Goal: Task Accomplishment & Management: Complete application form

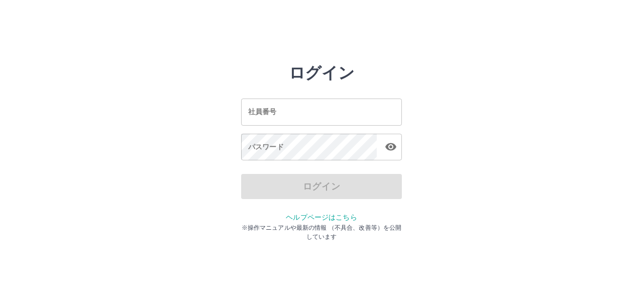
click at [272, 111] on input "社員番号" at bounding box center [321, 111] width 161 height 27
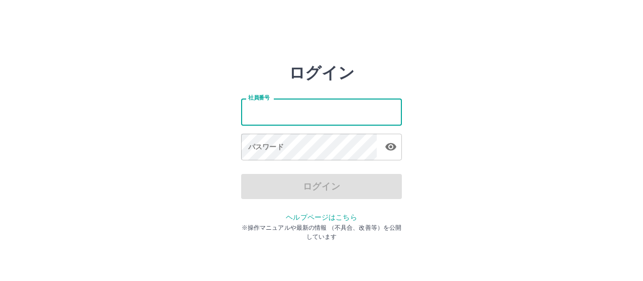
type input "*******"
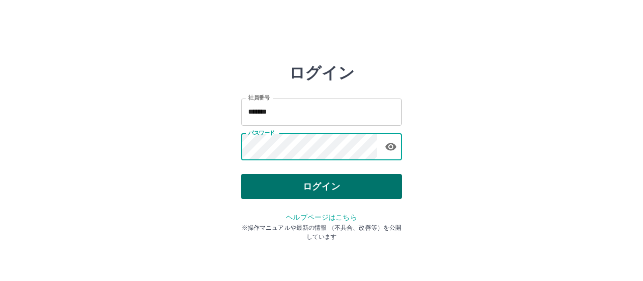
click at [311, 184] on button "ログイン" at bounding box center [321, 186] width 161 height 25
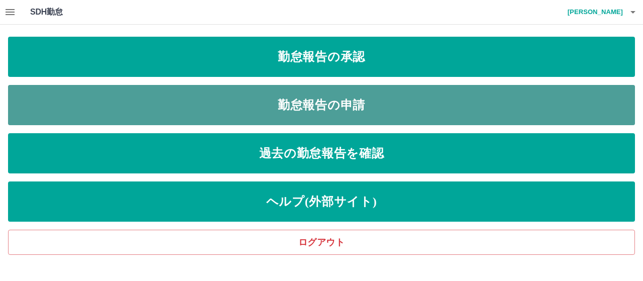
click at [267, 109] on link "勤怠報告の申請" at bounding box center [321, 105] width 627 height 40
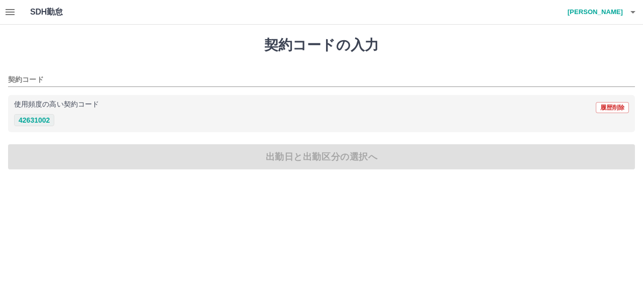
click at [32, 123] on button "42631002" at bounding box center [34, 120] width 40 height 12
type input "********"
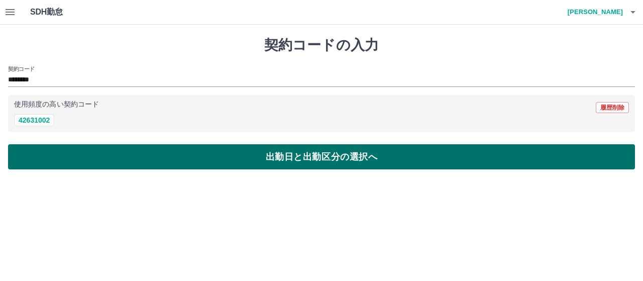
click at [61, 158] on button "出勤日と出勤区分の選択へ" at bounding box center [321, 156] width 627 height 25
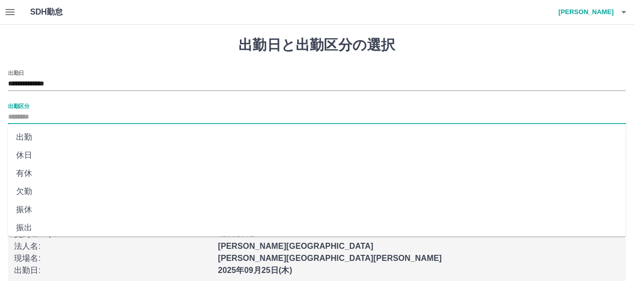
click at [58, 112] on input "出勤区分" at bounding box center [317, 117] width 618 height 13
click at [42, 138] on li "出勤" at bounding box center [317, 137] width 618 height 18
type input "**"
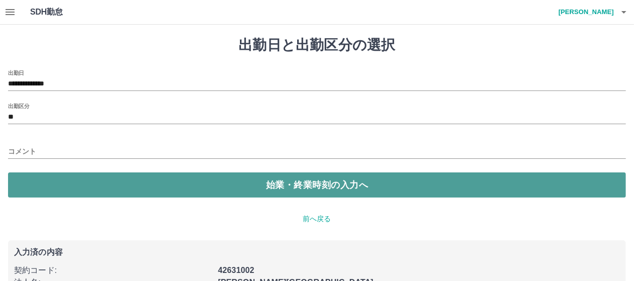
click at [50, 176] on button "始業・終業時刻の入力へ" at bounding box center [317, 184] width 618 height 25
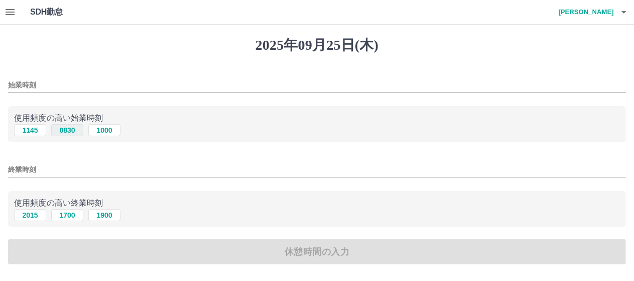
click at [72, 128] on button "0830" at bounding box center [67, 130] width 32 height 12
type input "****"
click at [69, 216] on button "1700" at bounding box center [67, 215] width 32 height 12
type input "****"
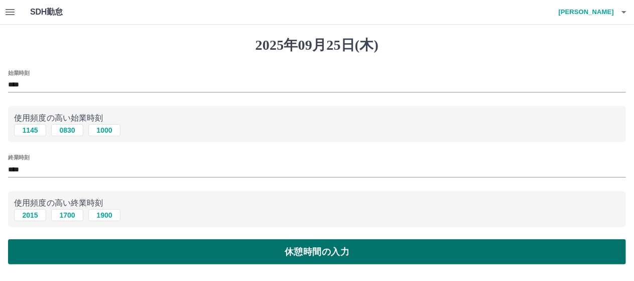
click at [202, 256] on button "休憩時間の入力" at bounding box center [317, 251] width 618 height 25
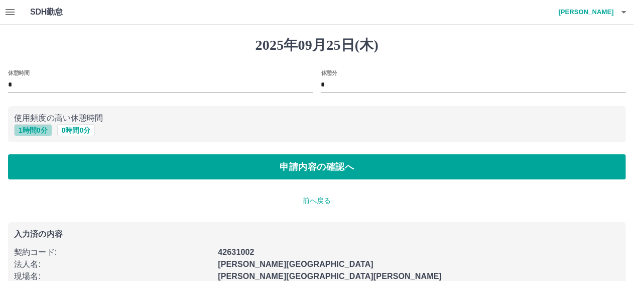
click at [46, 133] on button "1 時間 0 分" at bounding box center [33, 130] width 38 height 12
type input "*"
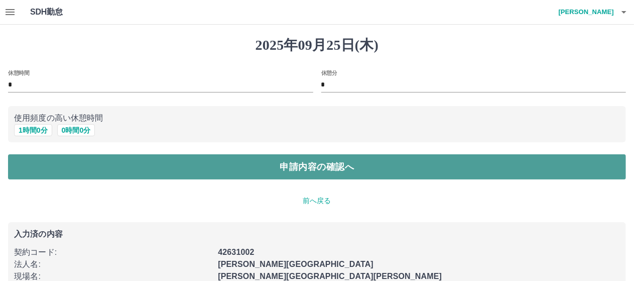
click at [75, 158] on button "申請内容の確認へ" at bounding box center [317, 166] width 618 height 25
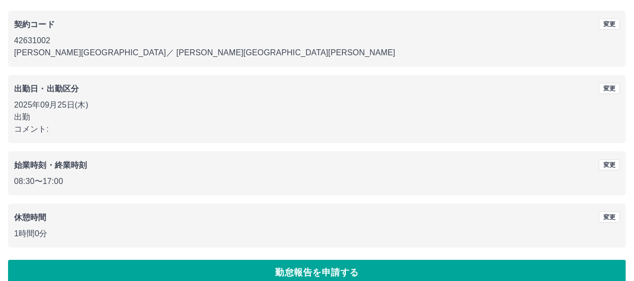
scroll to position [94, 0]
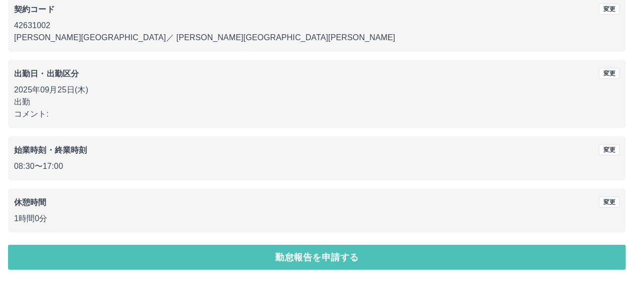
click at [93, 251] on button "勤怠報告を申請する" at bounding box center [317, 257] width 618 height 25
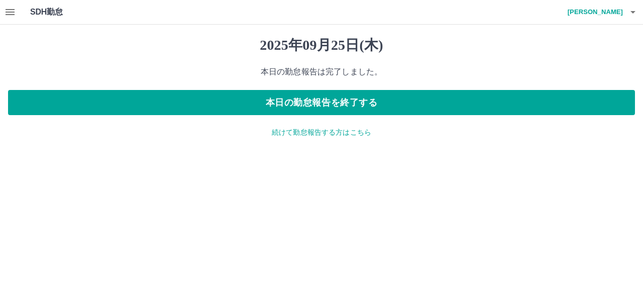
click at [292, 135] on p "続けて勤怠報告する方はこちら" at bounding box center [321, 132] width 627 height 11
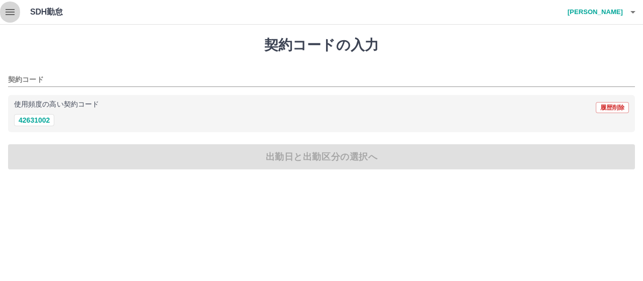
click at [13, 12] on icon "button" at bounding box center [10, 12] width 12 height 12
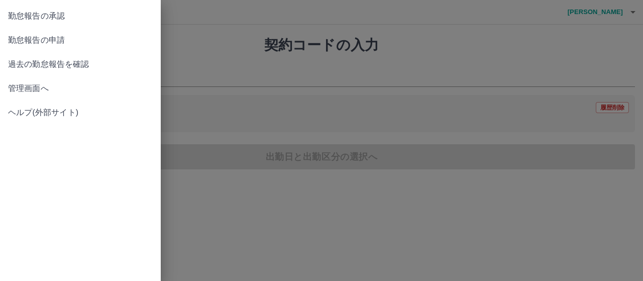
click at [59, 15] on span "勤怠報告の承認" at bounding box center [80, 16] width 145 height 12
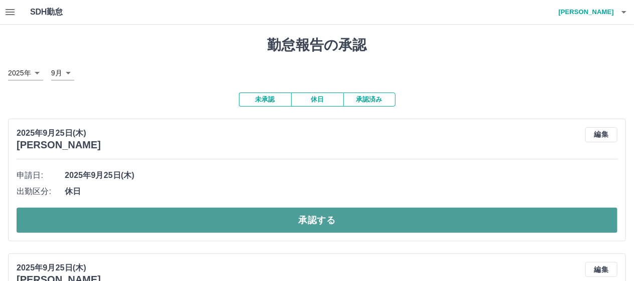
click at [214, 215] on button "承認する" at bounding box center [317, 219] width 601 height 25
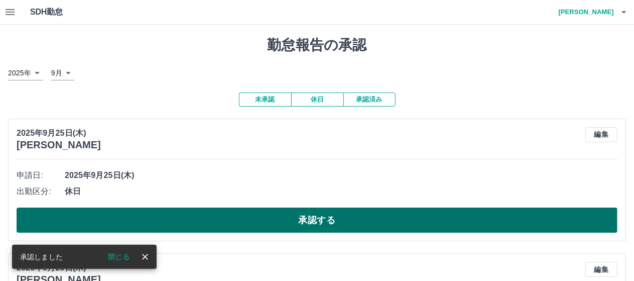
click at [203, 216] on button "承認する" at bounding box center [317, 219] width 601 height 25
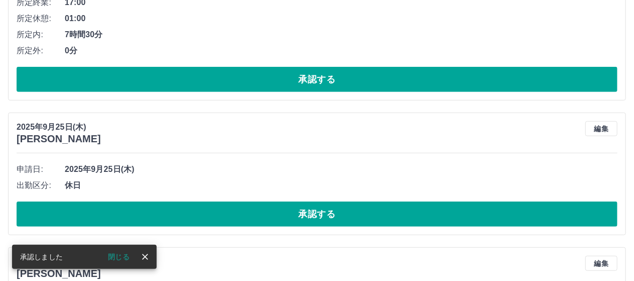
scroll to position [301, 0]
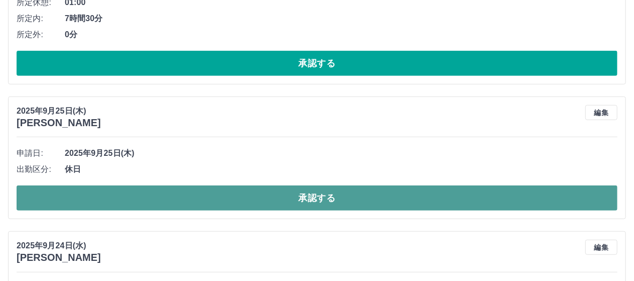
click at [174, 195] on button "承認する" at bounding box center [317, 197] width 601 height 25
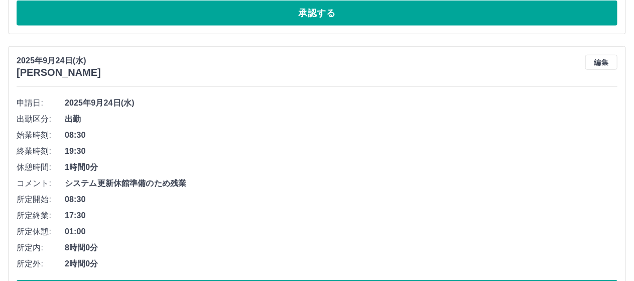
scroll to position [402, 0]
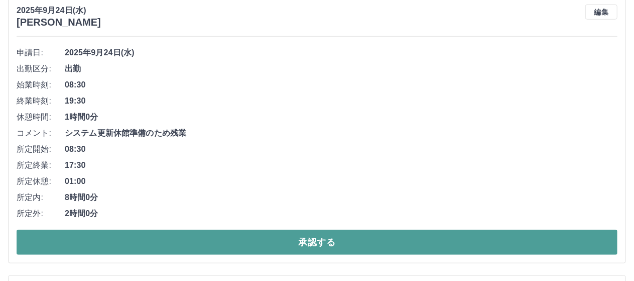
click at [203, 235] on button "承認する" at bounding box center [317, 241] width 601 height 25
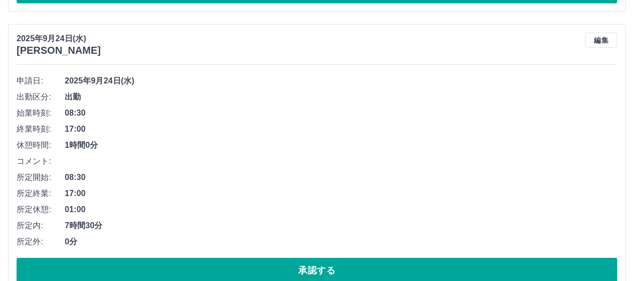
scroll to position [424, 0]
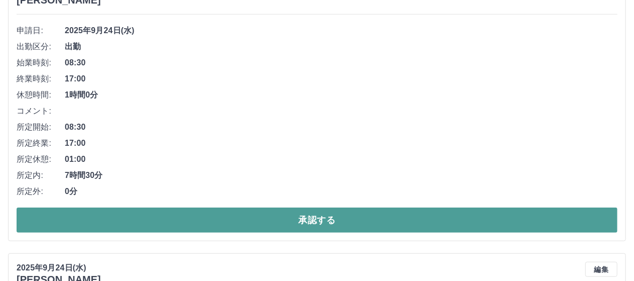
click at [186, 215] on button "承認する" at bounding box center [317, 219] width 601 height 25
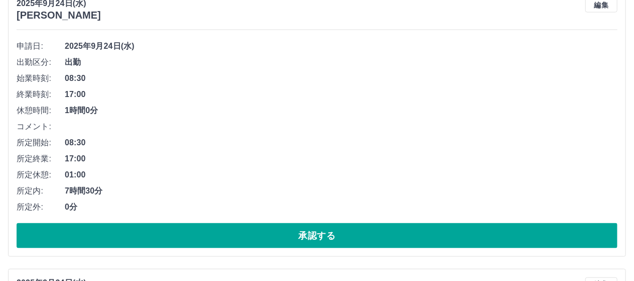
scroll to position [697, 0]
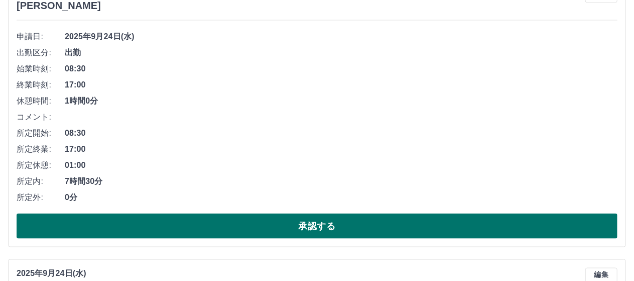
click at [179, 222] on button "承認する" at bounding box center [317, 225] width 601 height 25
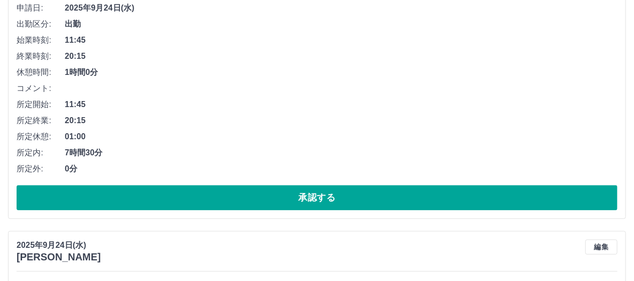
scroll to position [1021, 0]
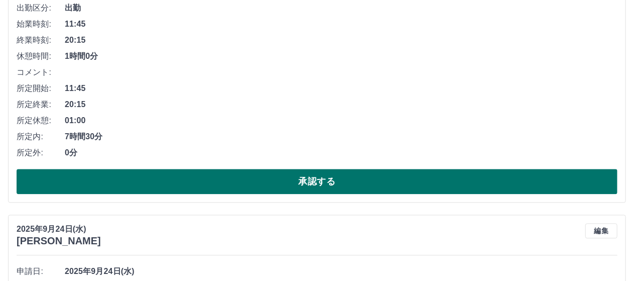
click at [137, 182] on button "承認する" at bounding box center [317, 181] width 601 height 25
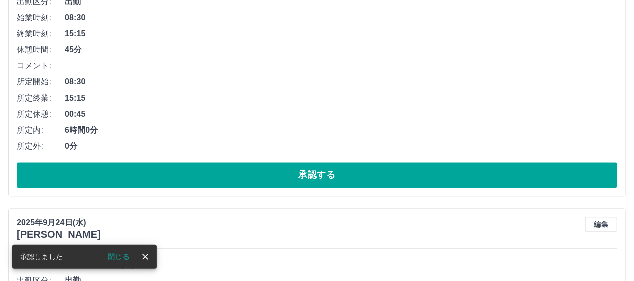
scroll to position [1043, 0]
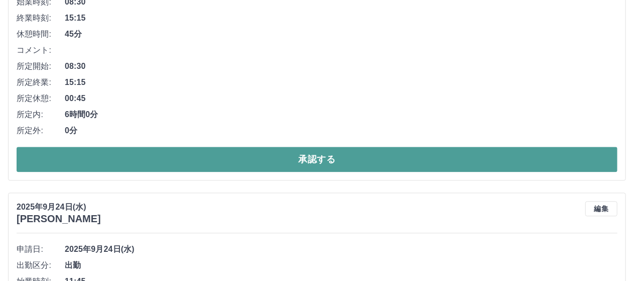
click at [182, 155] on button "承認する" at bounding box center [317, 159] width 601 height 25
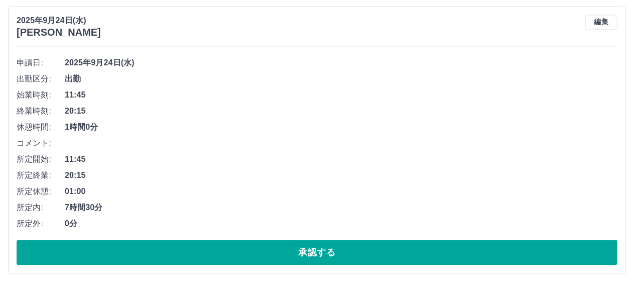
scroll to position [966, 0]
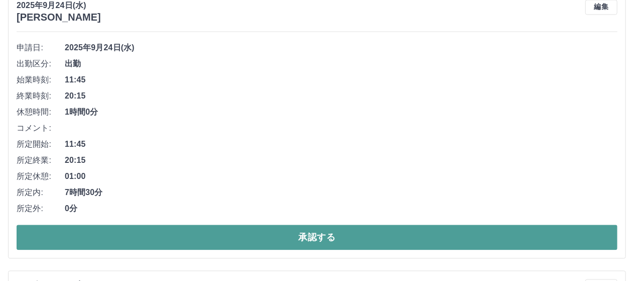
click at [196, 230] on button "承認する" at bounding box center [317, 236] width 601 height 25
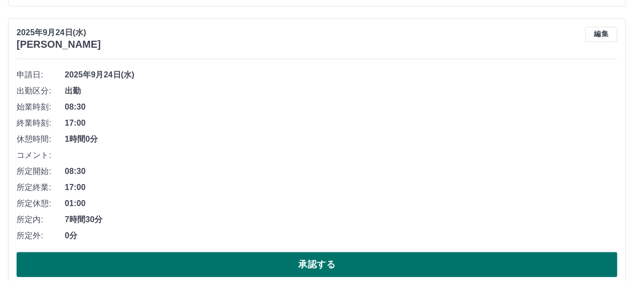
scroll to position [988, 0]
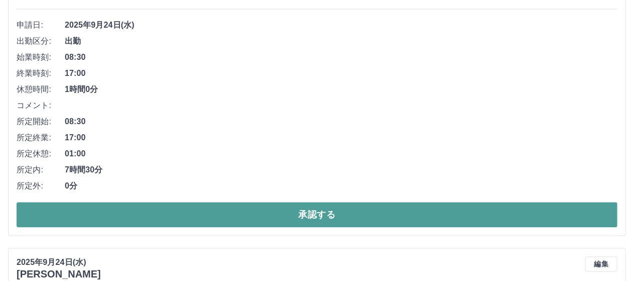
click at [213, 211] on button "承認する" at bounding box center [317, 214] width 601 height 25
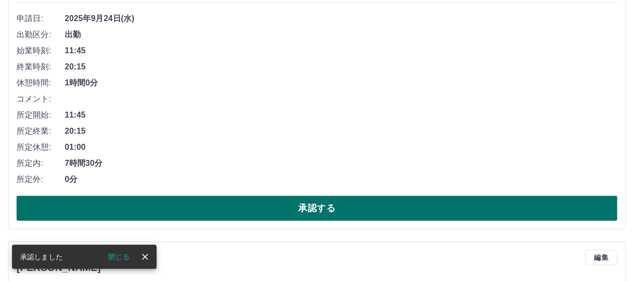
scroll to position [1010, 0]
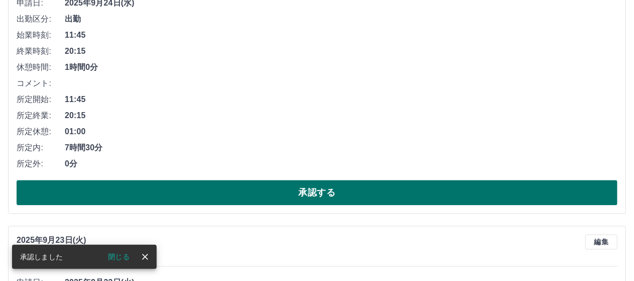
click at [240, 199] on button "承認する" at bounding box center [317, 192] width 601 height 25
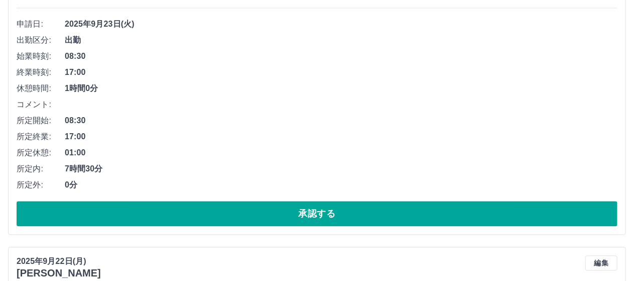
scroll to position [1133, 0]
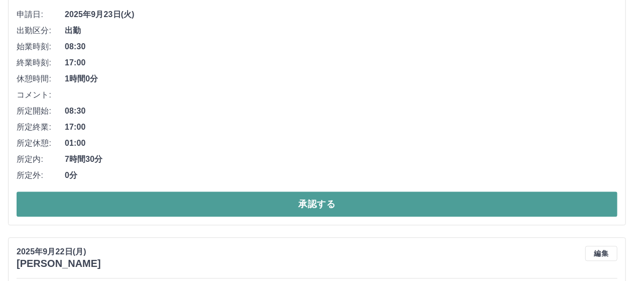
click at [232, 200] on button "承認する" at bounding box center [317, 203] width 601 height 25
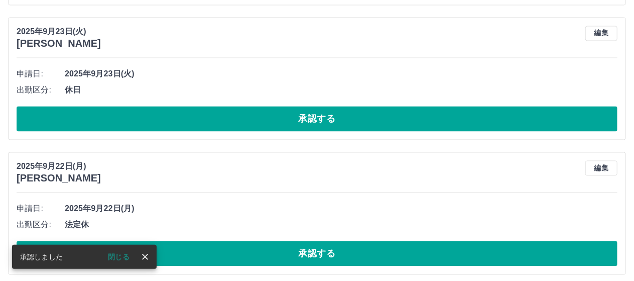
scroll to position [955, 0]
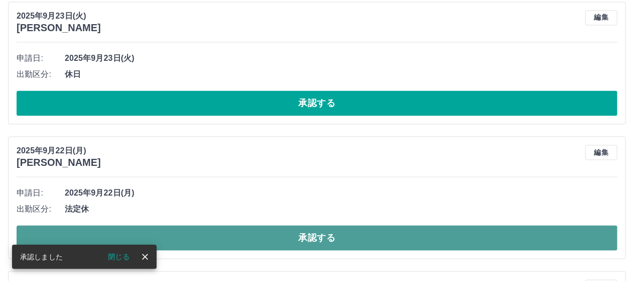
click at [278, 239] on button "承認する" at bounding box center [317, 237] width 601 height 25
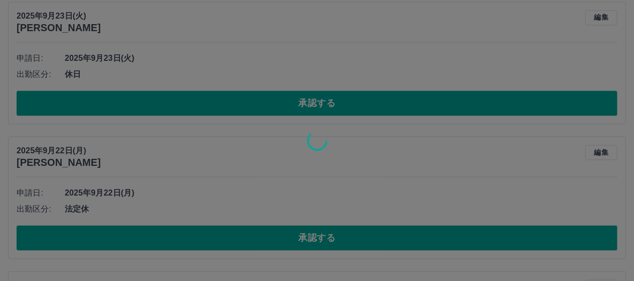
scroll to position [943, 0]
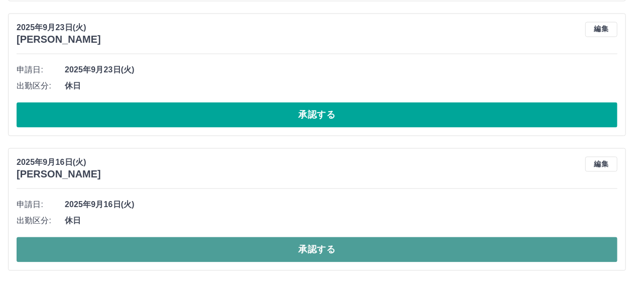
click at [184, 242] on button "承認する" at bounding box center [317, 249] width 601 height 25
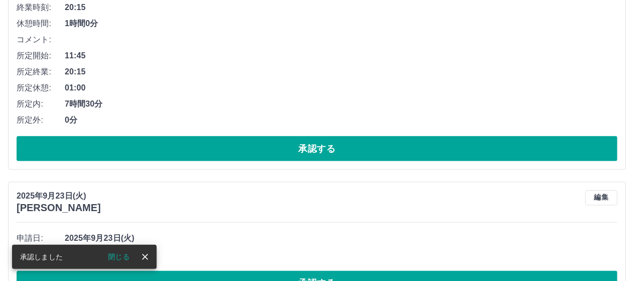
scroll to position [808, 0]
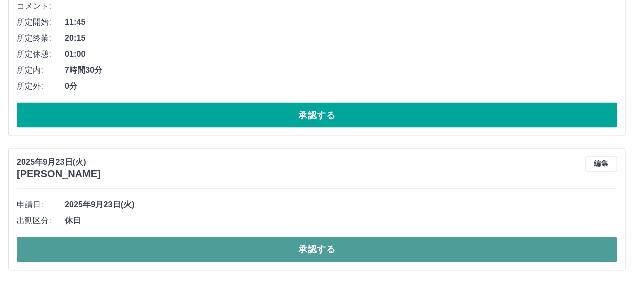
click at [209, 248] on button "承認する" at bounding box center [317, 249] width 601 height 25
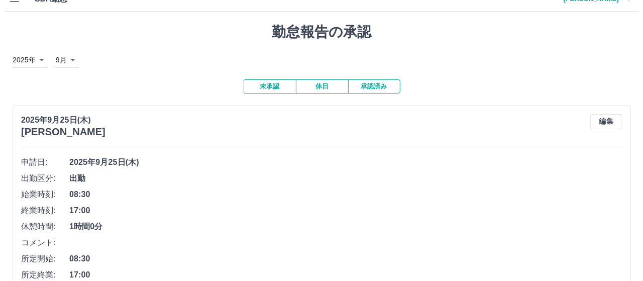
scroll to position [0, 0]
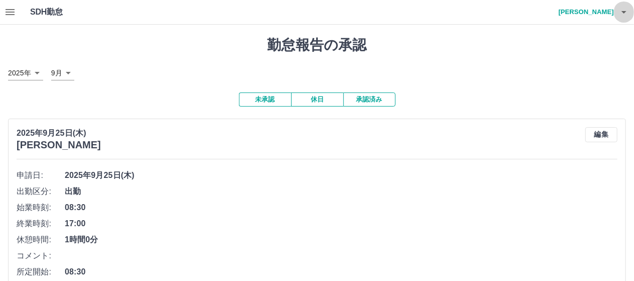
click at [625, 13] on icon "button" at bounding box center [624, 12] width 12 height 12
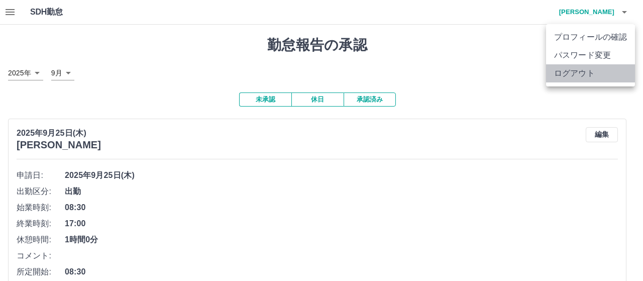
click at [602, 75] on li "ログアウト" at bounding box center [590, 73] width 89 height 18
